Goal: Navigation & Orientation: Find specific page/section

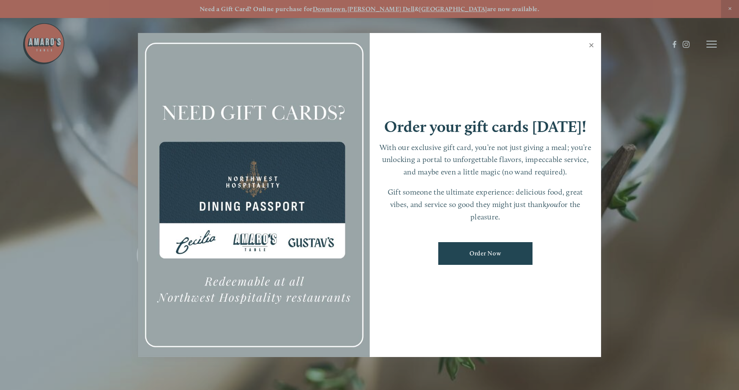
click at [590, 46] on link "Close" at bounding box center [591, 46] width 17 height 24
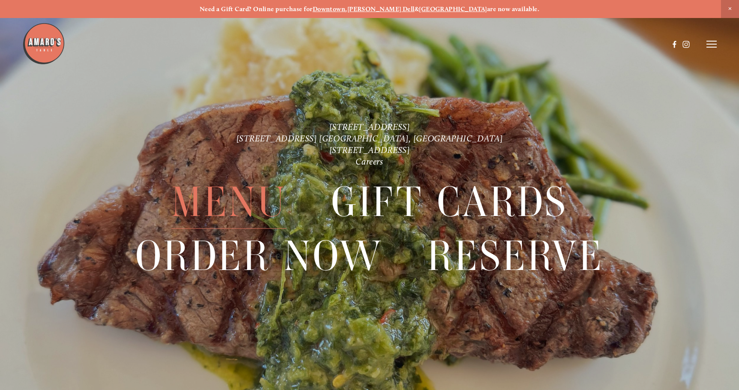
click at [232, 199] on span "Menu" at bounding box center [228, 202] width 115 height 54
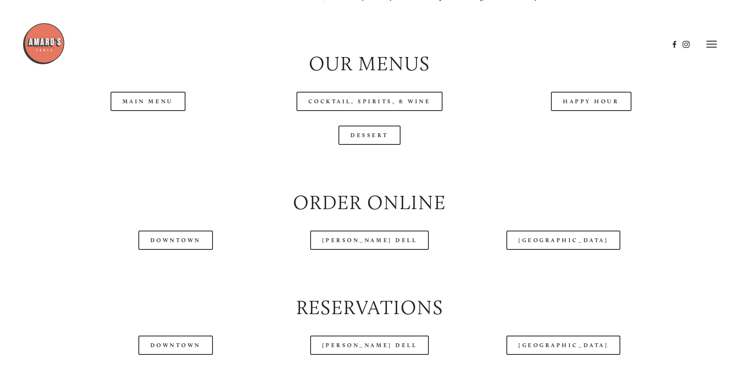
scroll to position [857, 0]
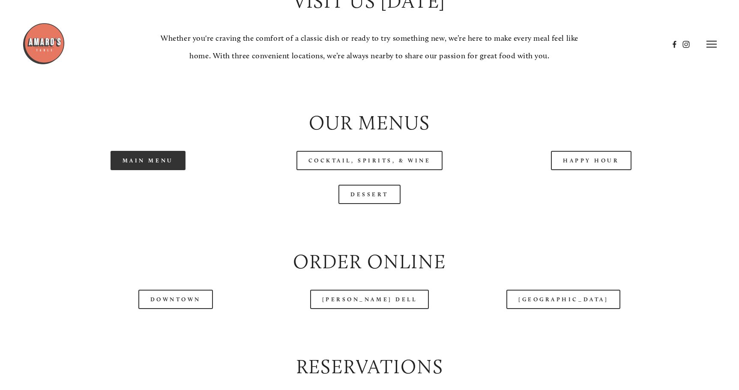
click at [145, 170] on link "Main Menu" at bounding box center [148, 160] width 75 height 19
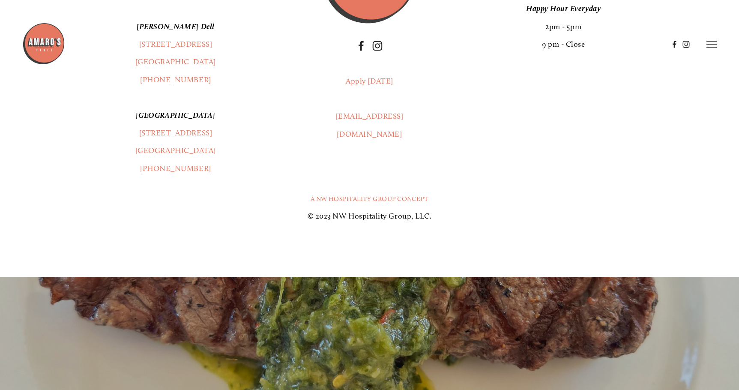
scroll to position [1672, 0]
